Goal: Task Accomplishment & Management: Complete application form

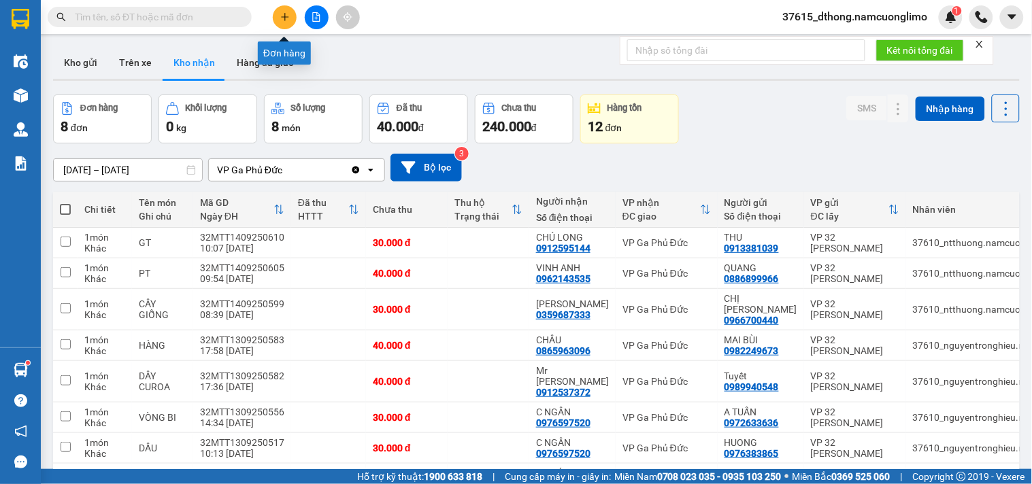
click at [284, 17] on icon "plus" at bounding box center [285, 17] width 10 height 10
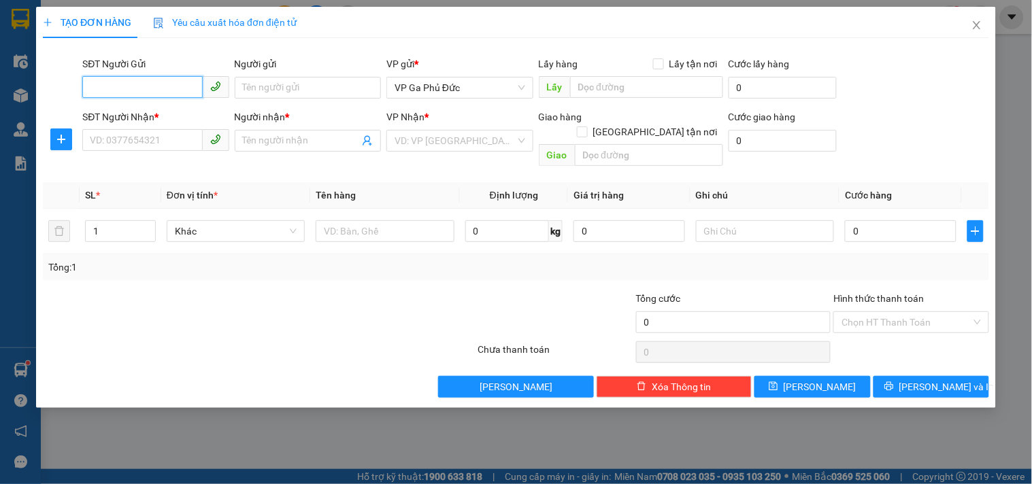
click at [173, 84] on input "SĐT Người Gửi" at bounding box center [142, 87] width 120 height 22
type input "0974861668"
click at [308, 84] on input "Người gửi" at bounding box center [308, 88] width 146 height 22
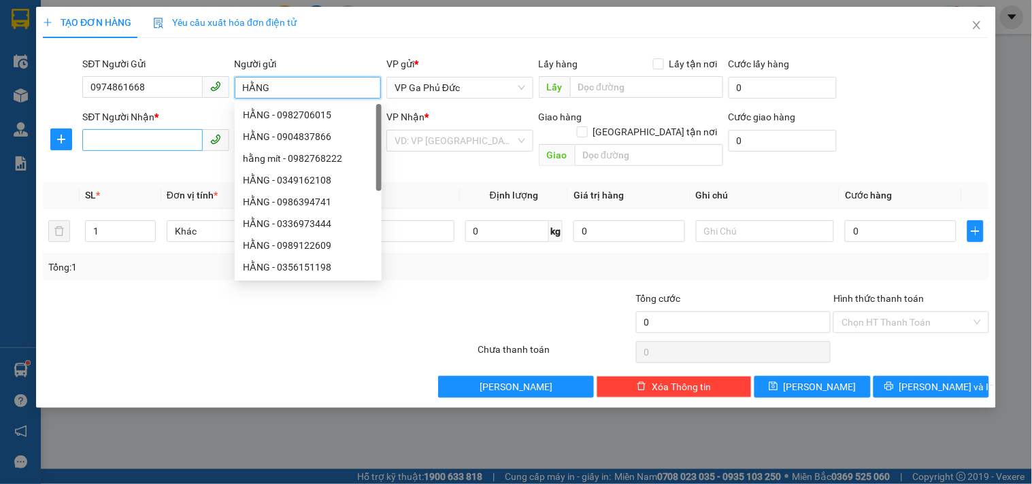
type input "HẰNG"
click at [165, 139] on input "SĐT Người Nhận *" at bounding box center [142, 140] width 120 height 22
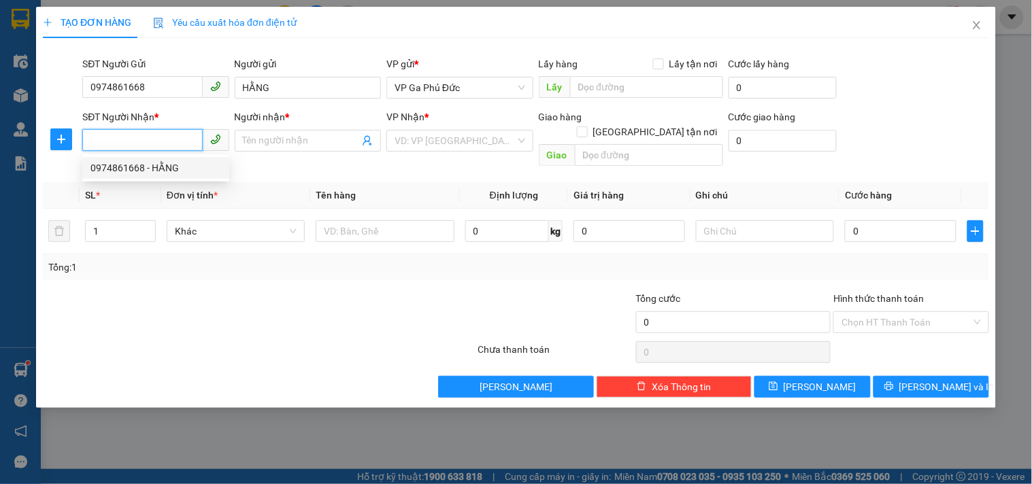
drag, startPoint x: 167, startPoint y: 167, endPoint x: 179, endPoint y: 165, distance: 11.6
click at [168, 167] on div "0974861668 - HẰNG" at bounding box center [155, 167] width 131 height 15
type input "0974861668"
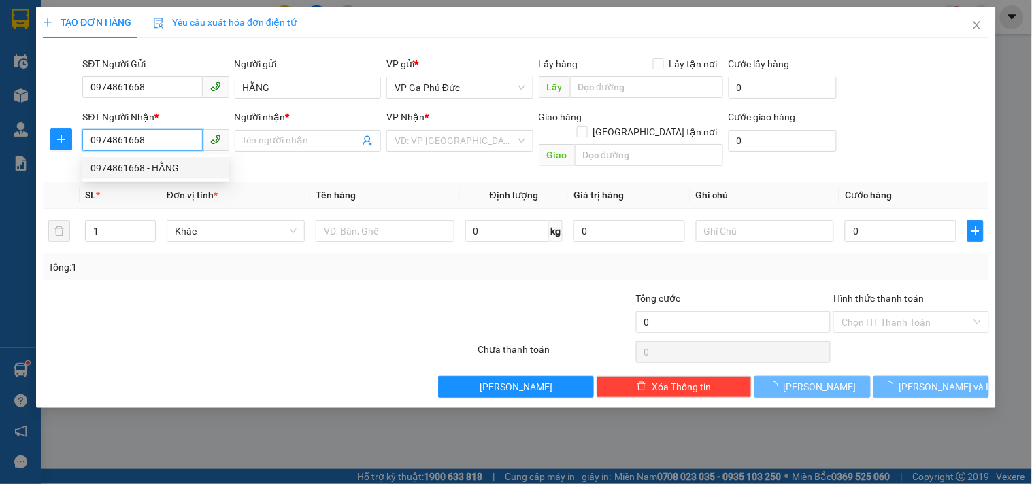
type input "HẰNG"
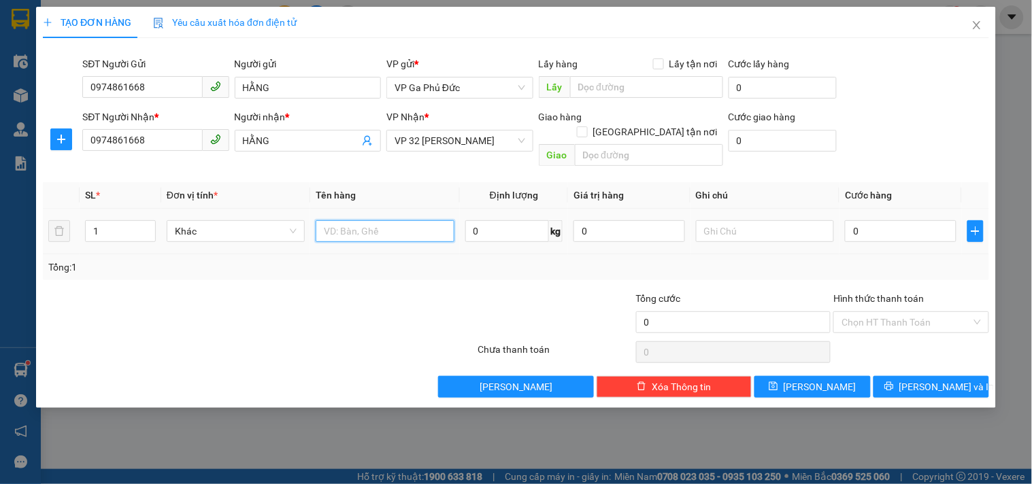
click at [385, 220] on input "text" at bounding box center [385, 231] width 138 height 22
type input "D"
type input "ĐỒ"
type input "4"
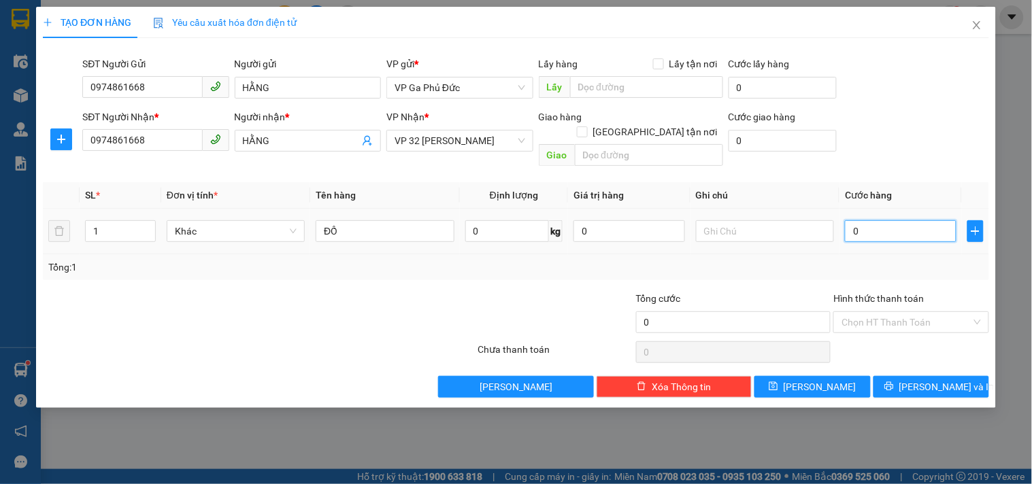
type input "4"
type input "40"
type input "40.000"
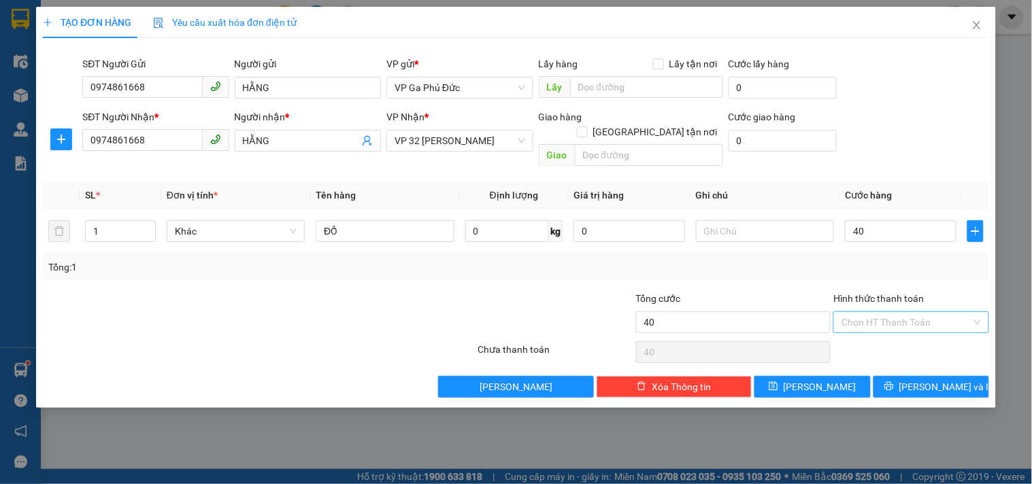
type input "40.000"
click at [941, 313] on input "Hình thức thanh toán" at bounding box center [905, 322] width 129 height 20
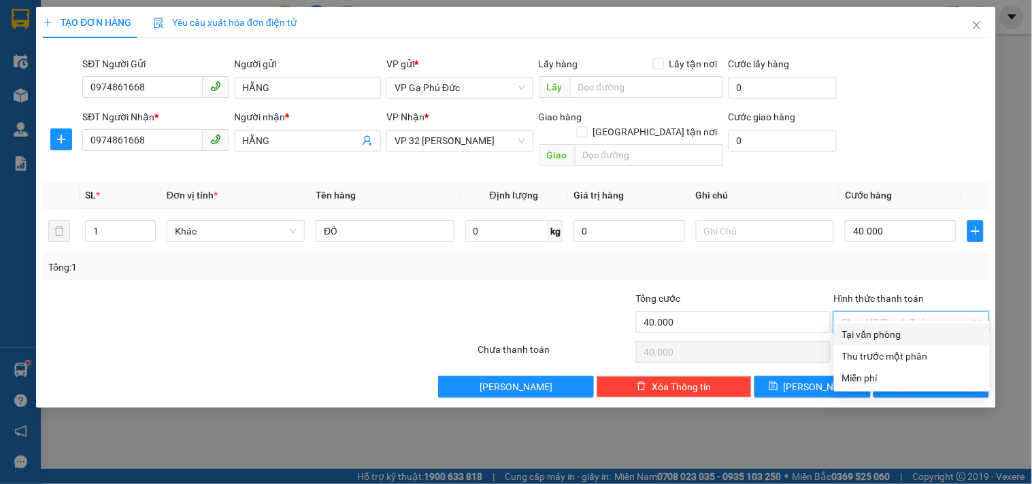
click at [900, 341] on div "Tại văn phòng" at bounding box center [911, 334] width 139 height 15
type input "0"
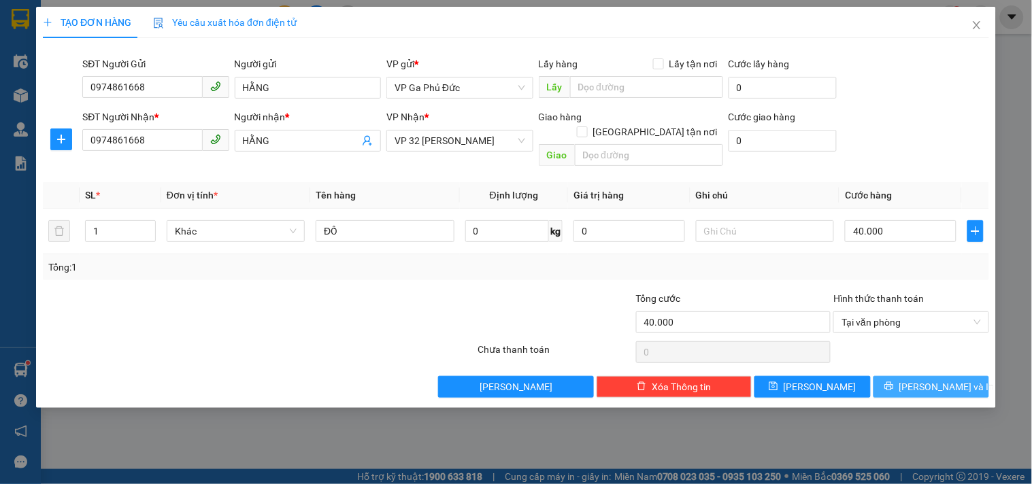
click at [946, 379] on span "[PERSON_NAME] và In" at bounding box center [946, 386] width 95 height 15
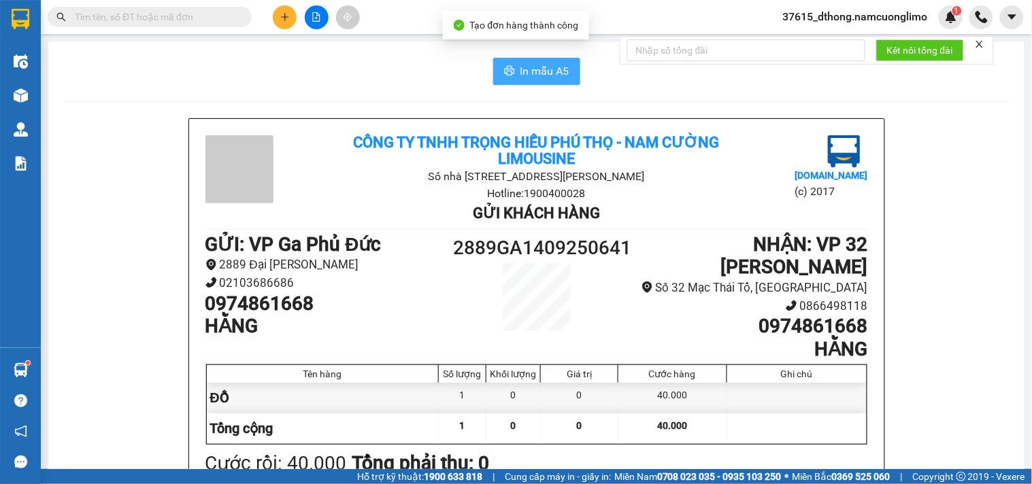
click at [513, 73] on button "In mẫu A5" at bounding box center [536, 71] width 87 height 27
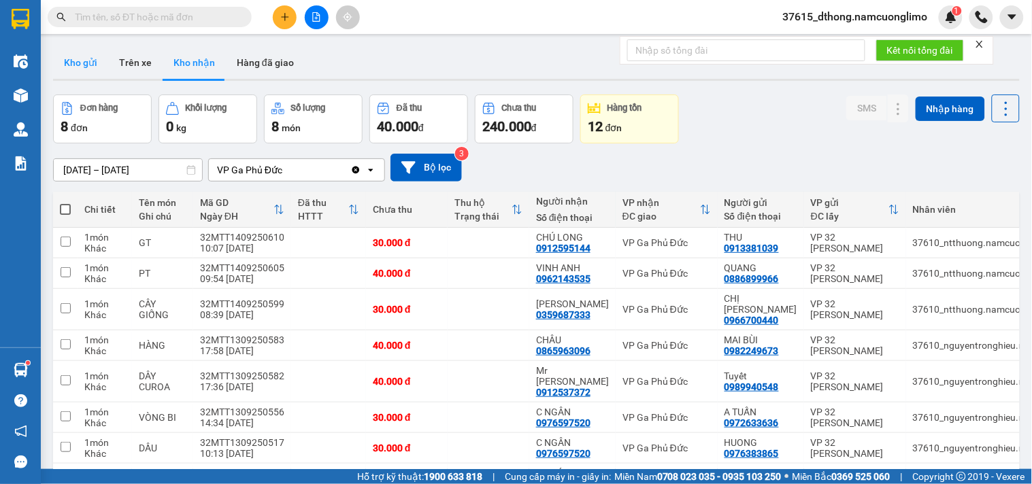
click at [85, 58] on button "Kho gửi" at bounding box center [80, 62] width 55 height 33
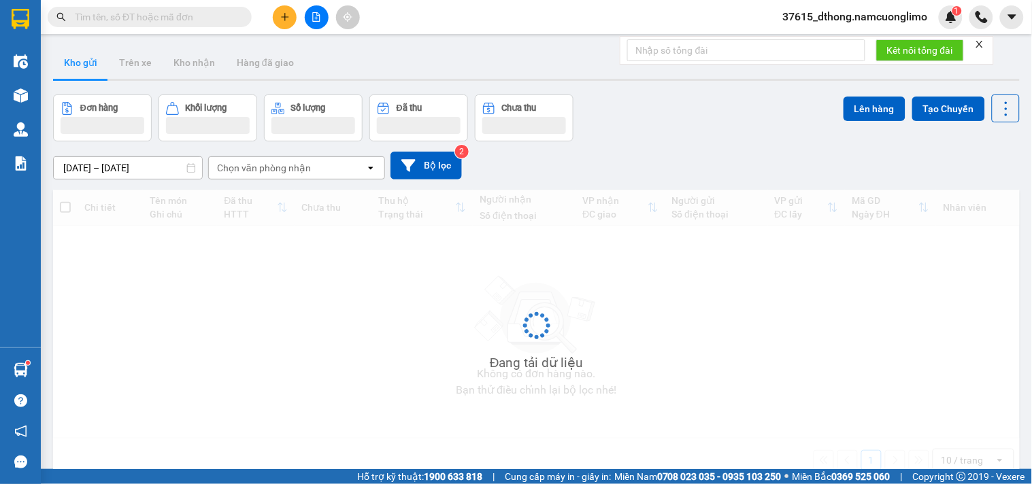
click at [86, 58] on button "Kho gửi" at bounding box center [80, 62] width 55 height 33
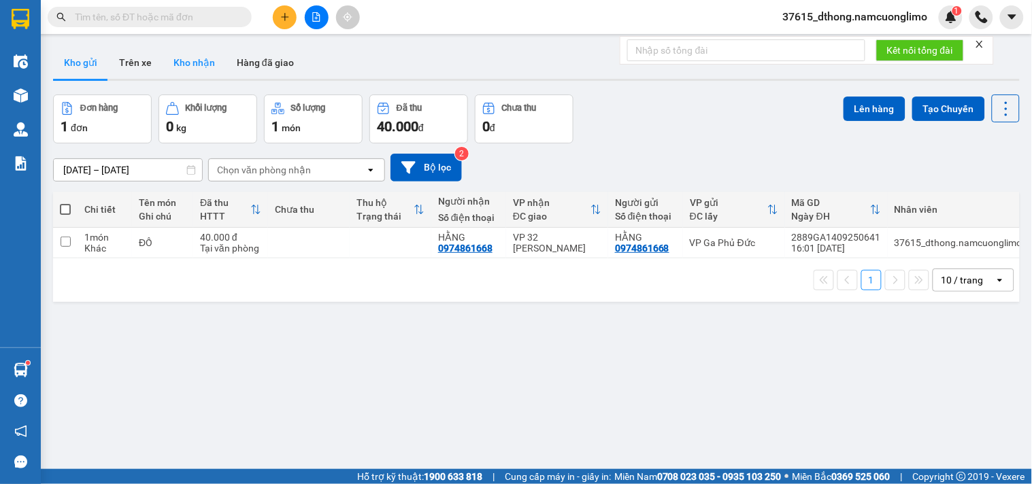
click at [199, 63] on button "Kho nhận" at bounding box center [194, 62] width 63 height 33
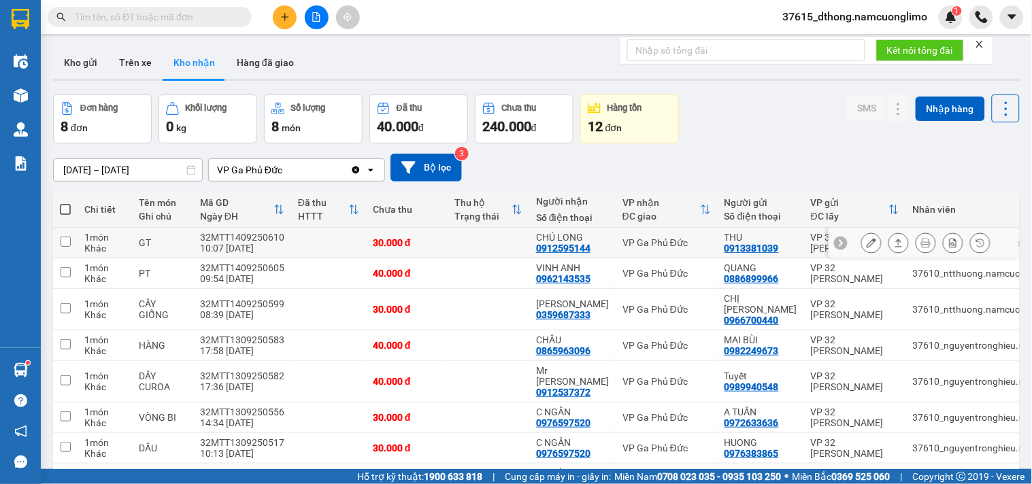
click at [65, 241] on input "checkbox" at bounding box center [66, 242] width 10 height 10
checkbox input "true"
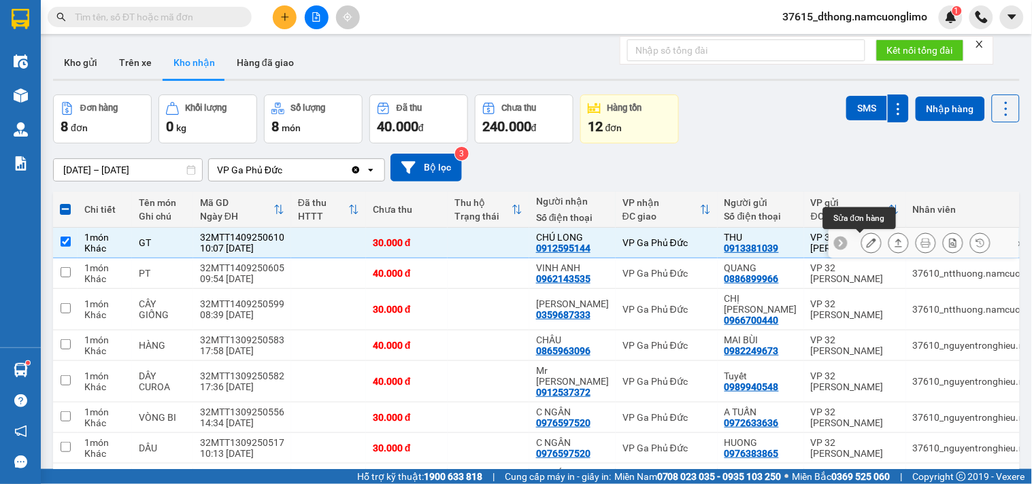
click at [866, 246] on icon at bounding box center [871, 243] width 10 height 10
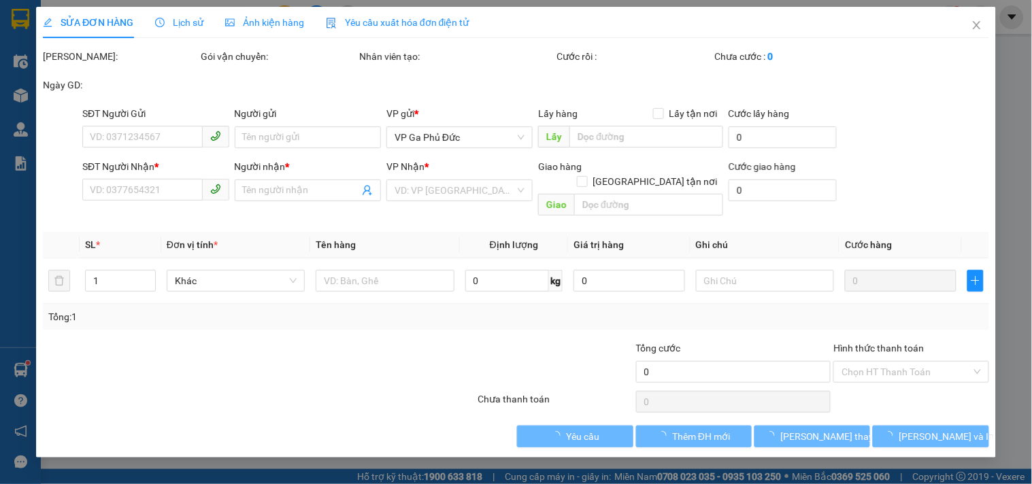
type input "0913381039"
type input "THU"
type input "0912595144"
type input "CHÚ LONG"
type input "30.000"
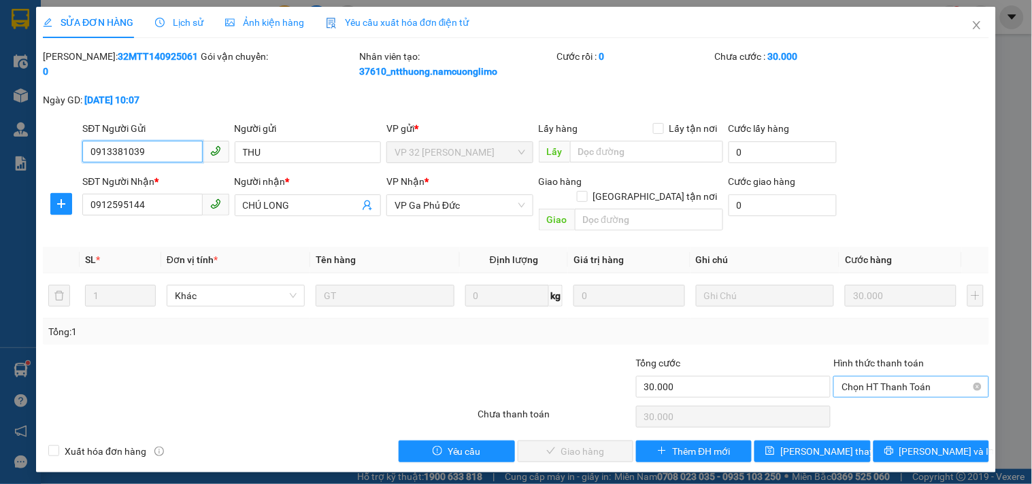
click at [905, 377] on span "Chọn HT Thanh Toán" at bounding box center [910, 387] width 139 height 20
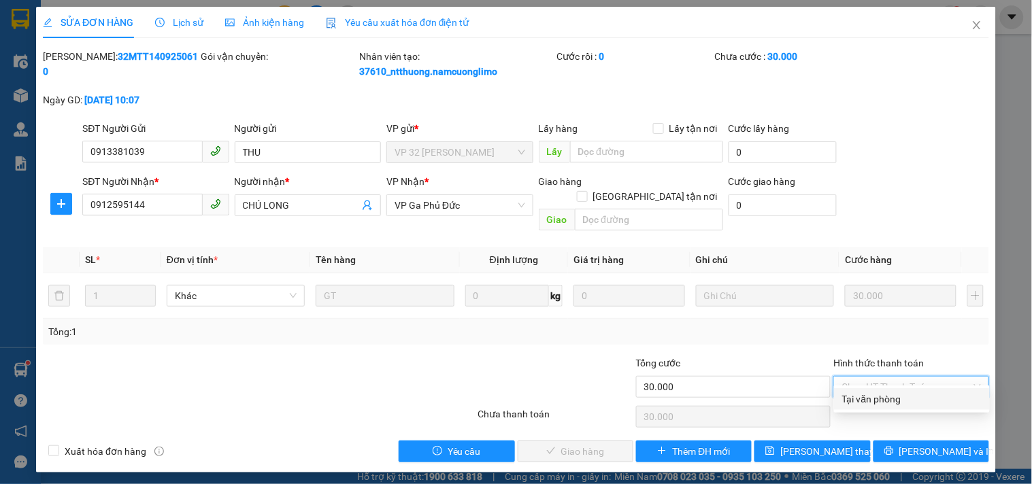
click at [887, 399] on div "Tại văn phòng" at bounding box center [911, 399] width 139 height 15
type input "0"
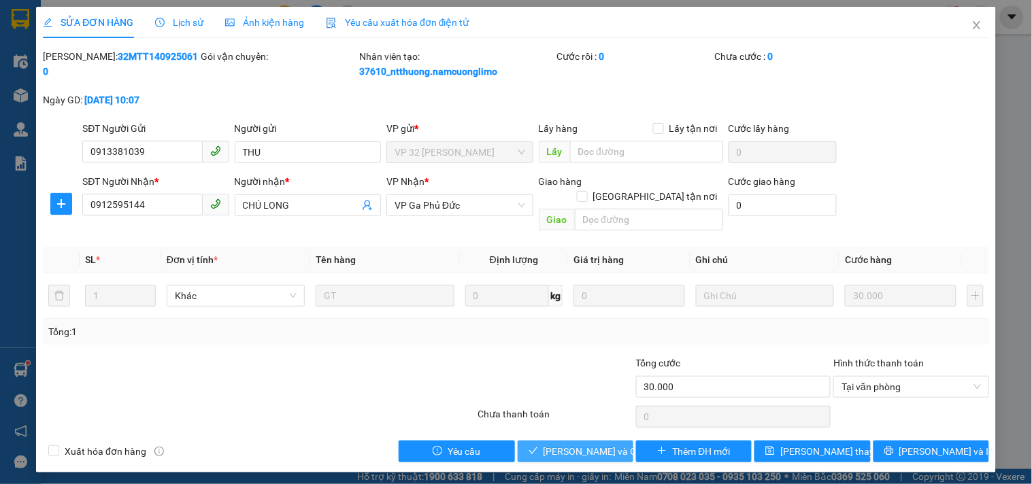
click at [575, 444] on span "[PERSON_NAME] và Giao hàng" at bounding box center [608, 451] width 131 height 15
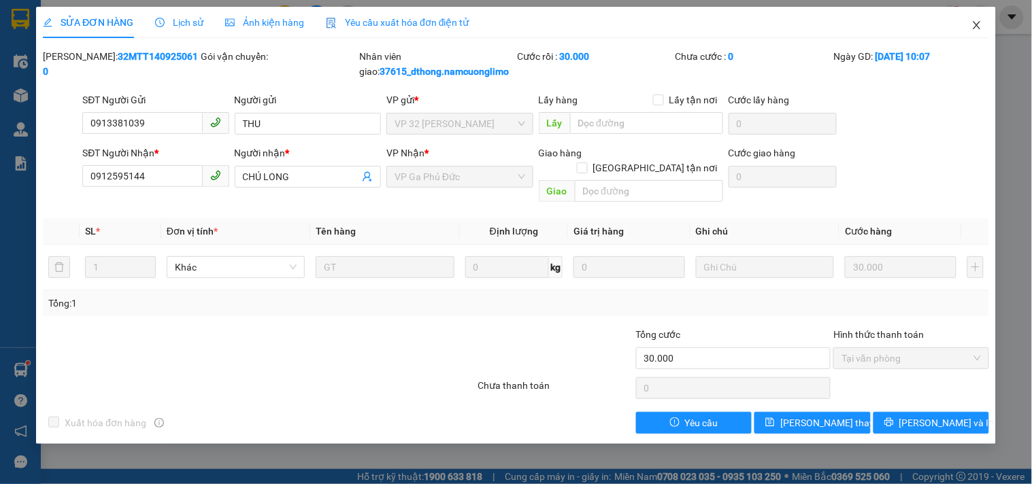
click at [974, 20] on icon "close" at bounding box center [976, 25] width 11 height 11
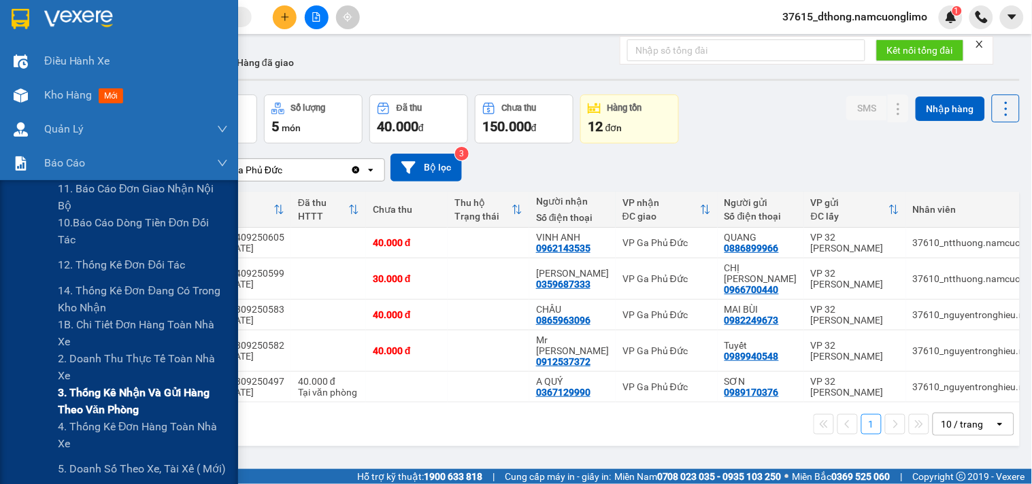
click at [86, 397] on span "3. Thống kê nhận và gửi hàng theo văn phòng" at bounding box center [143, 401] width 170 height 34
